Goal: Information Seeking & Learning: Compare options

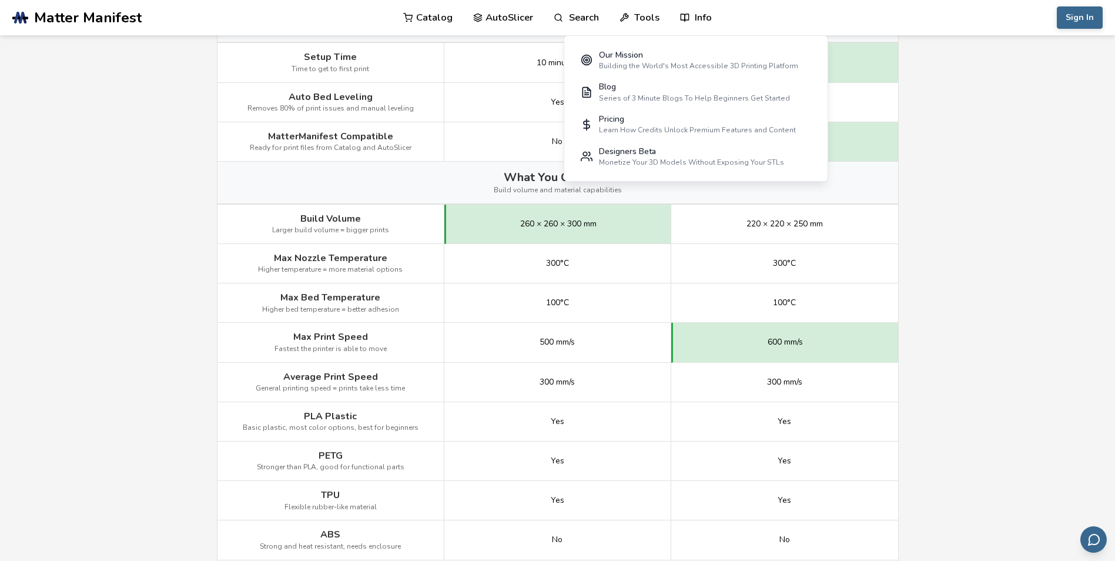
scroll to position [470, 0]
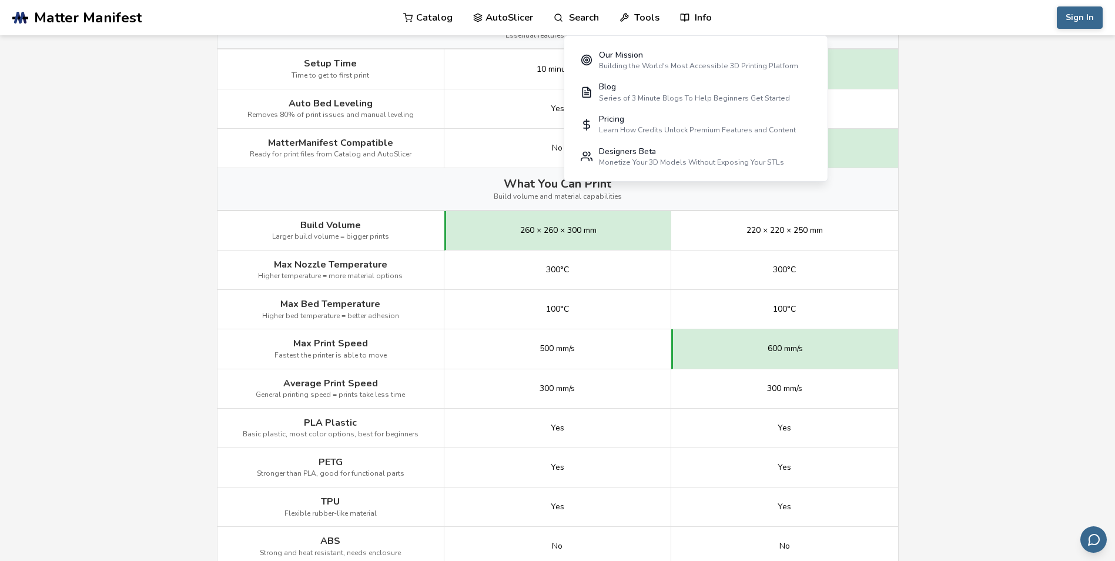
click at [968, 358] on main "← Back to 3D Printers Creality Hi vs Creality K1 SE Is the Creality Hi better t…" at bounding box center [557, 476] width 1115 height 1892
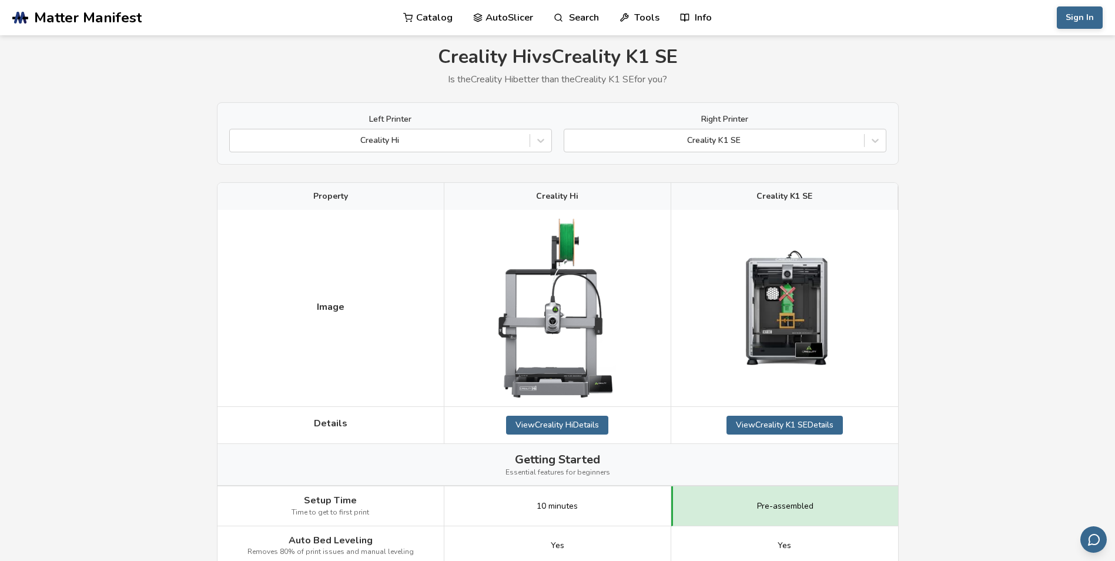
scroll to position [38, 0]
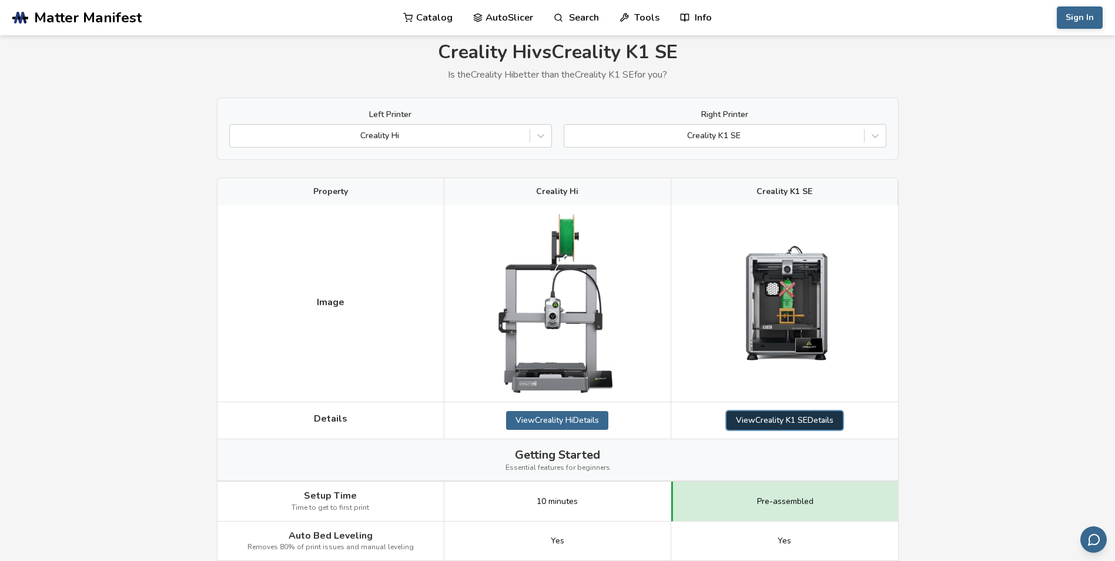
click at [811, 415] on link "View Creality K1 SE Details" at bounding box center [785, 420] width 116 height 19
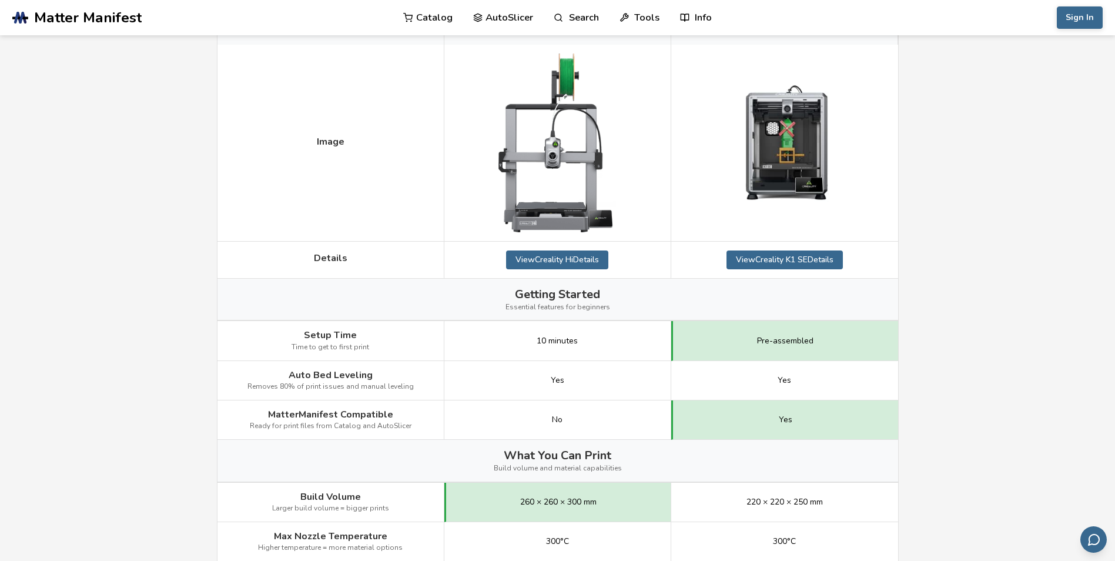
scroll to position [273, 0]
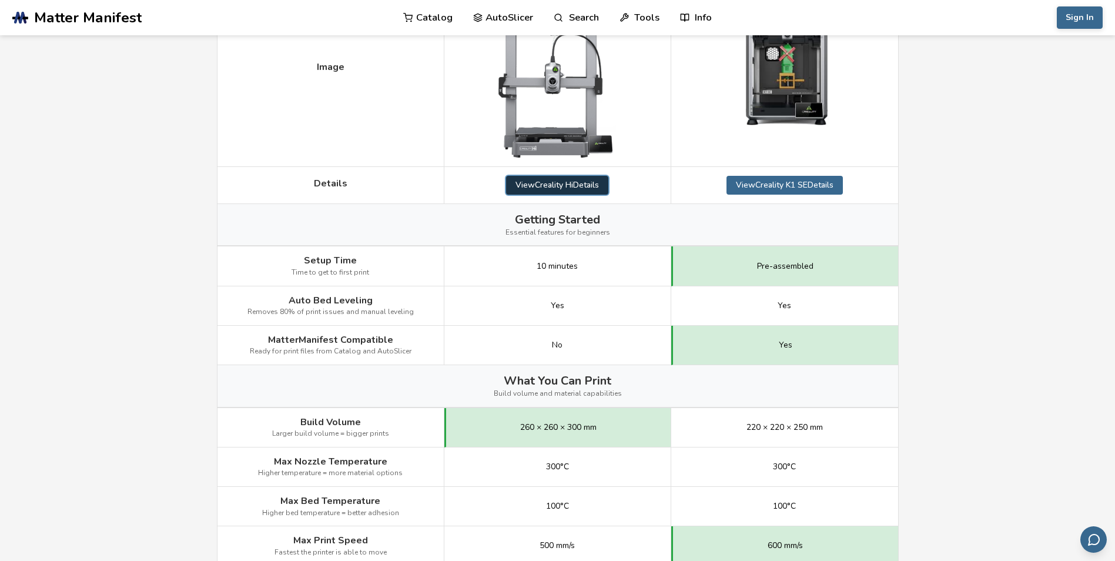
click at [550, 191] on link "View Creality Hi Details" at bounding box center [557, 185] width 102 height 19
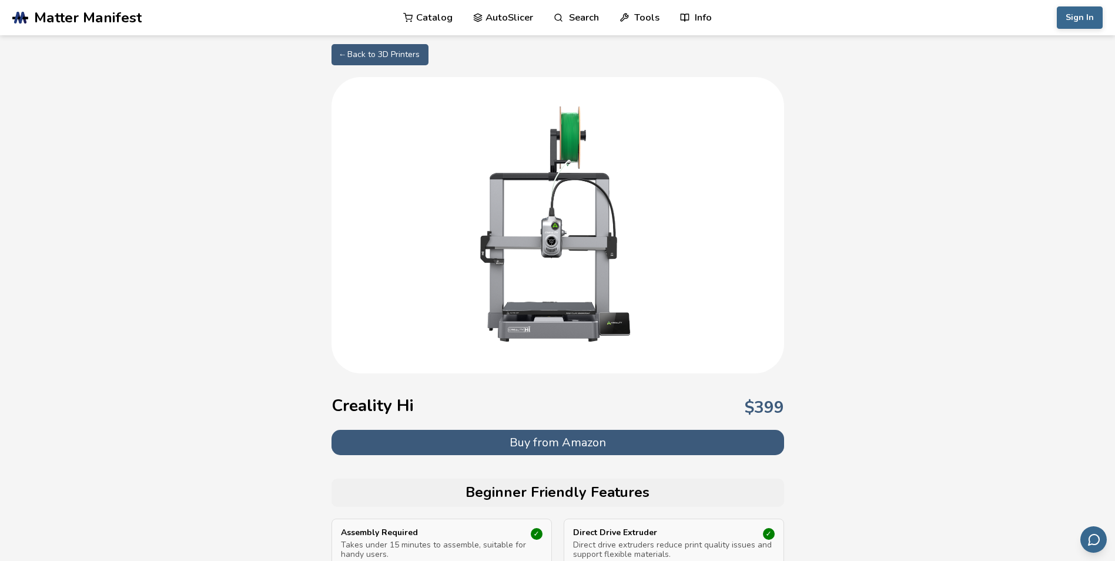
click at [364, 56] on link "← Back to 3D Printers" at bounding box center [380, 54] width 97 height 21
select select "**********"
click at [366, 55] on link "← Back to 3D Printers" at bounding box center [380, 54] width 97 height 21
select select "**********"
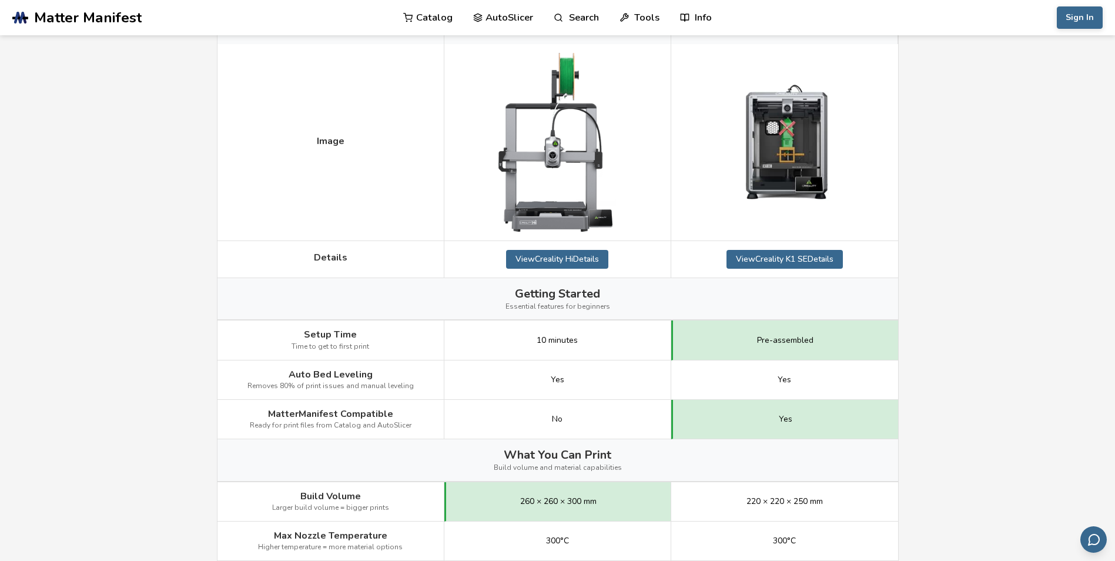
scroll to position [116, 0]
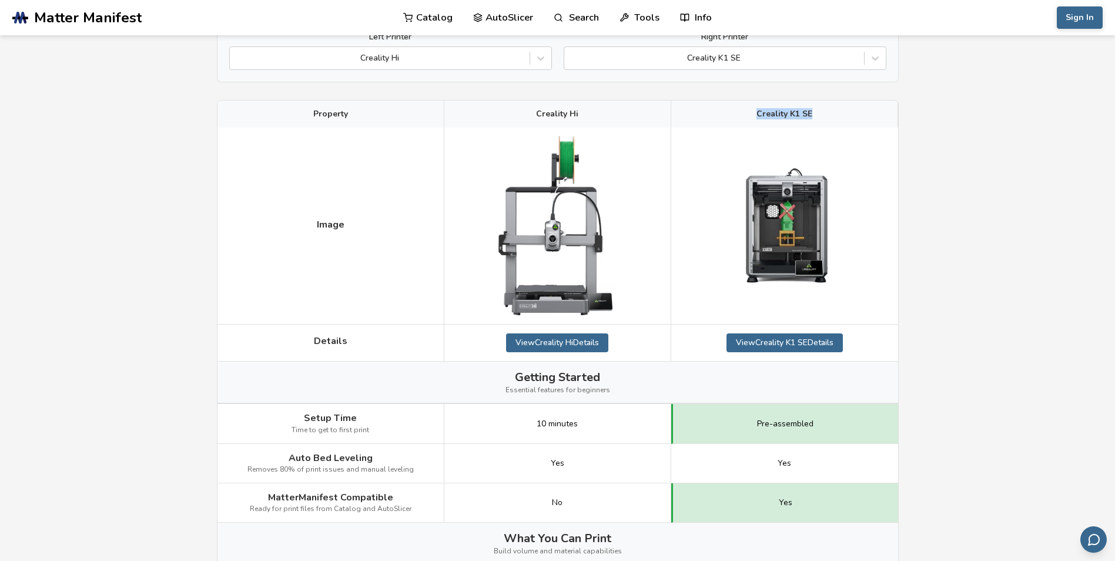
drag, startPoint x: 811, startPoint y: 113, endPoint x: 750, endPoint y: 112, distance: 60.6
click at [750, 112] on div "Creality K1 SE" at bounding box center [784, 114] width 227 height 27
copy span "Creality K1 SE"
